Goal: Task Accomplishment & Management: Complete application form

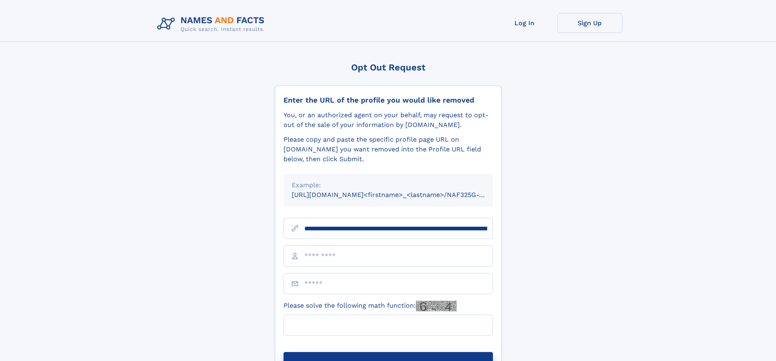
scroll to position [0, 90]
type input "**********"
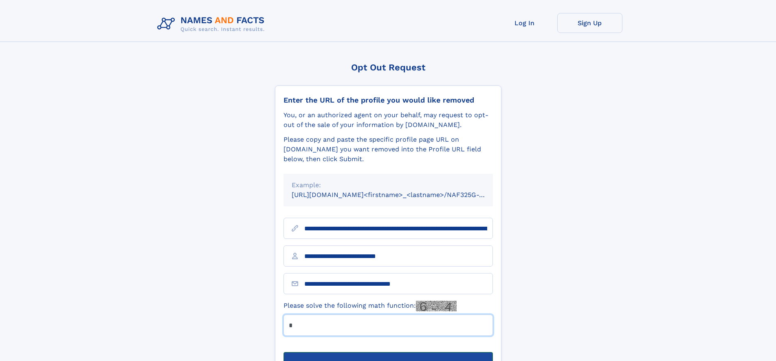
type input "*"
click at [388, 352] on button "Submit Opt Out Request" at bounding box center [387, 365] width 209 height 26
